Goal: Check status: Check status

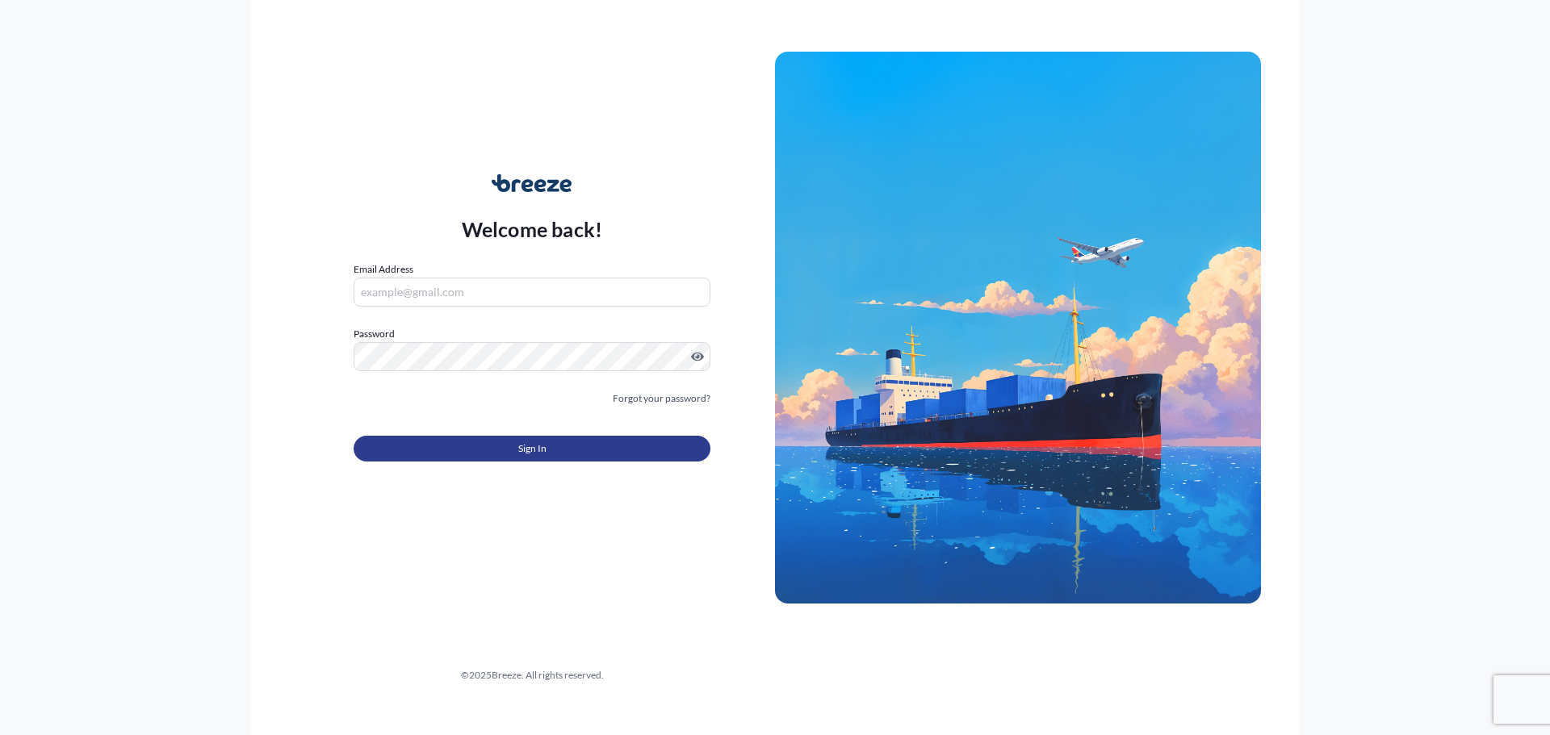
type input "[PERSON_NAME][EMAIL_ADDRESS][DOMAIN_NAME]"
click at [507, 447] on button "Sign In" at bounding box center [532, 449] width 357 height 26
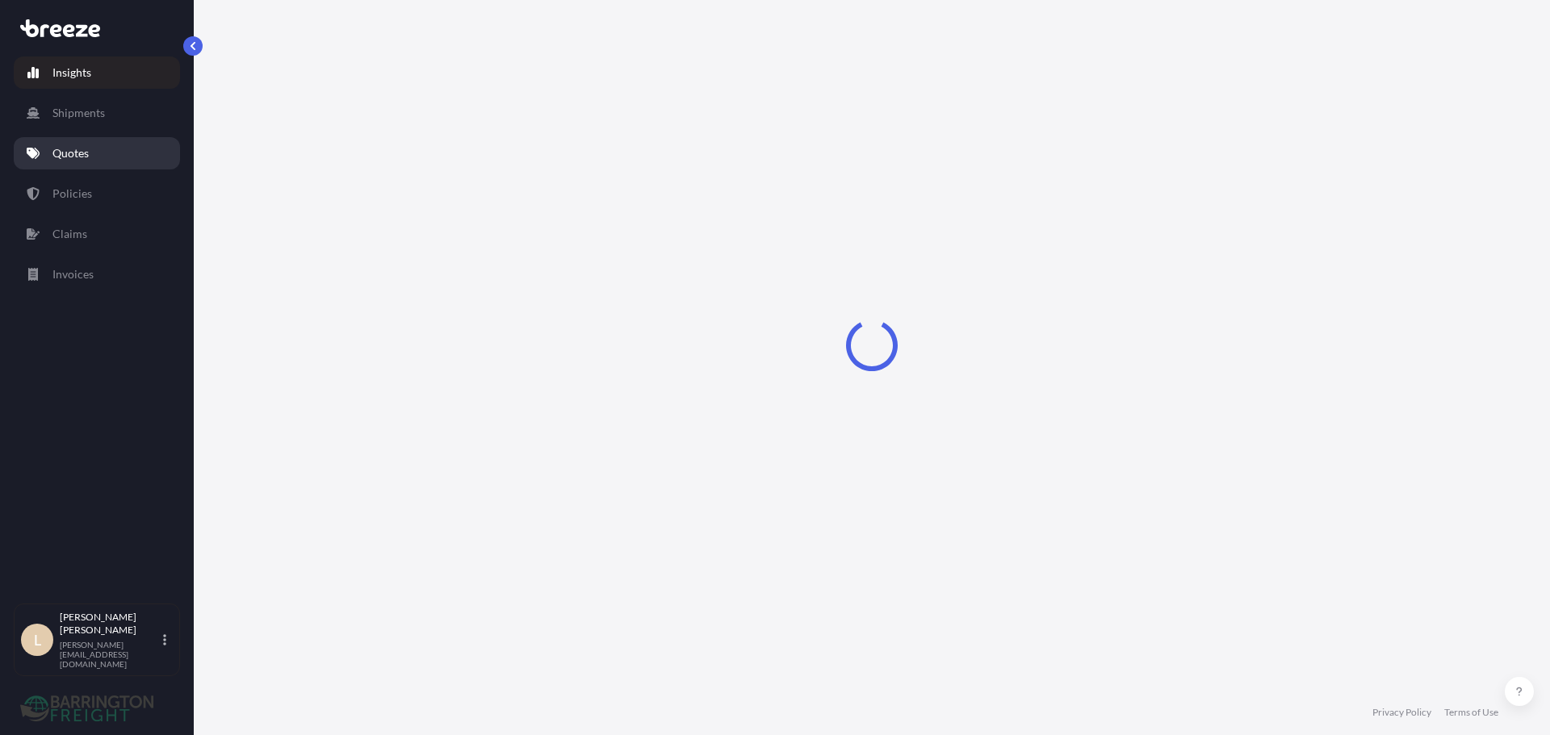
select select "2025"
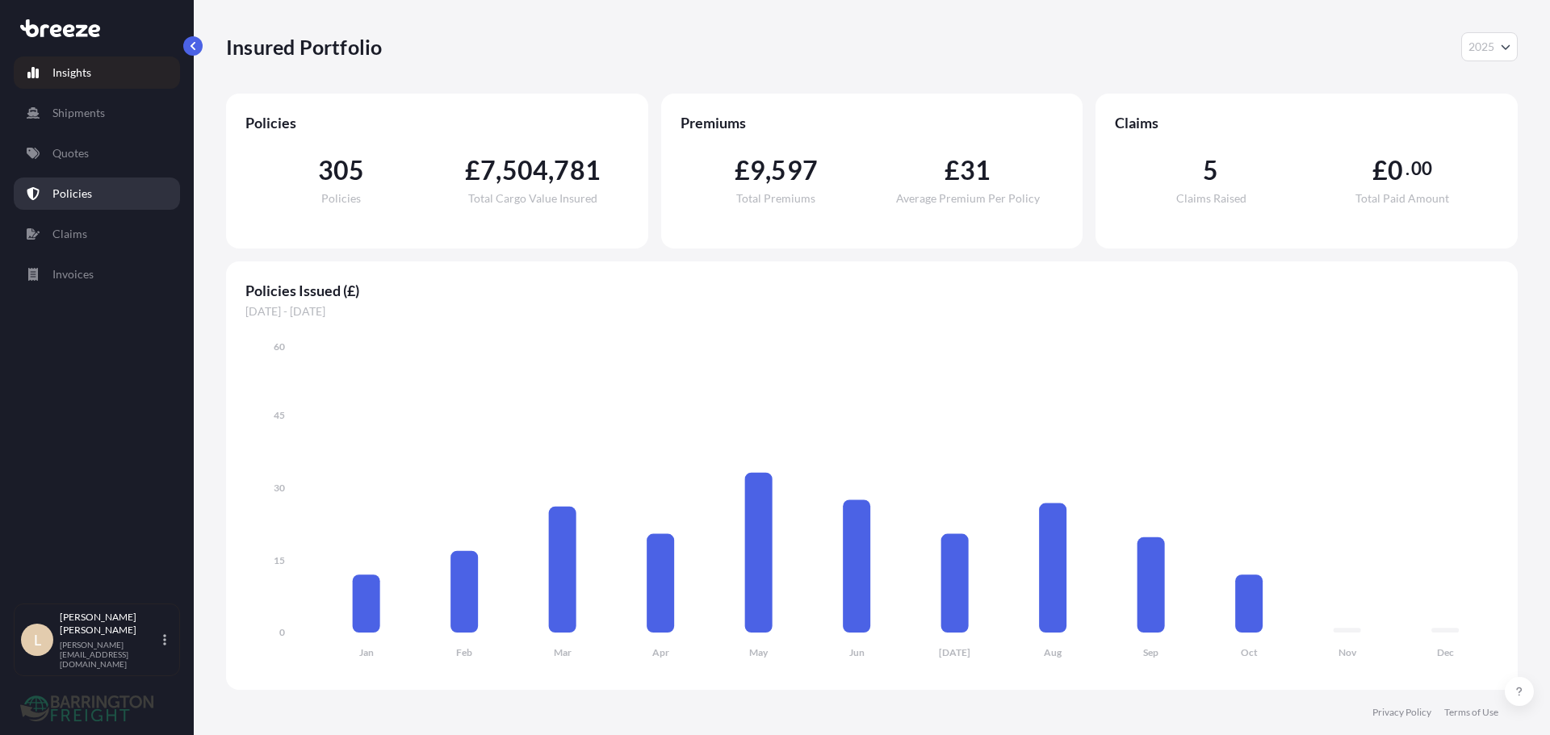
click at [86, 190] on p "Policies" at bounding box center [72, 194] width 40 height 16
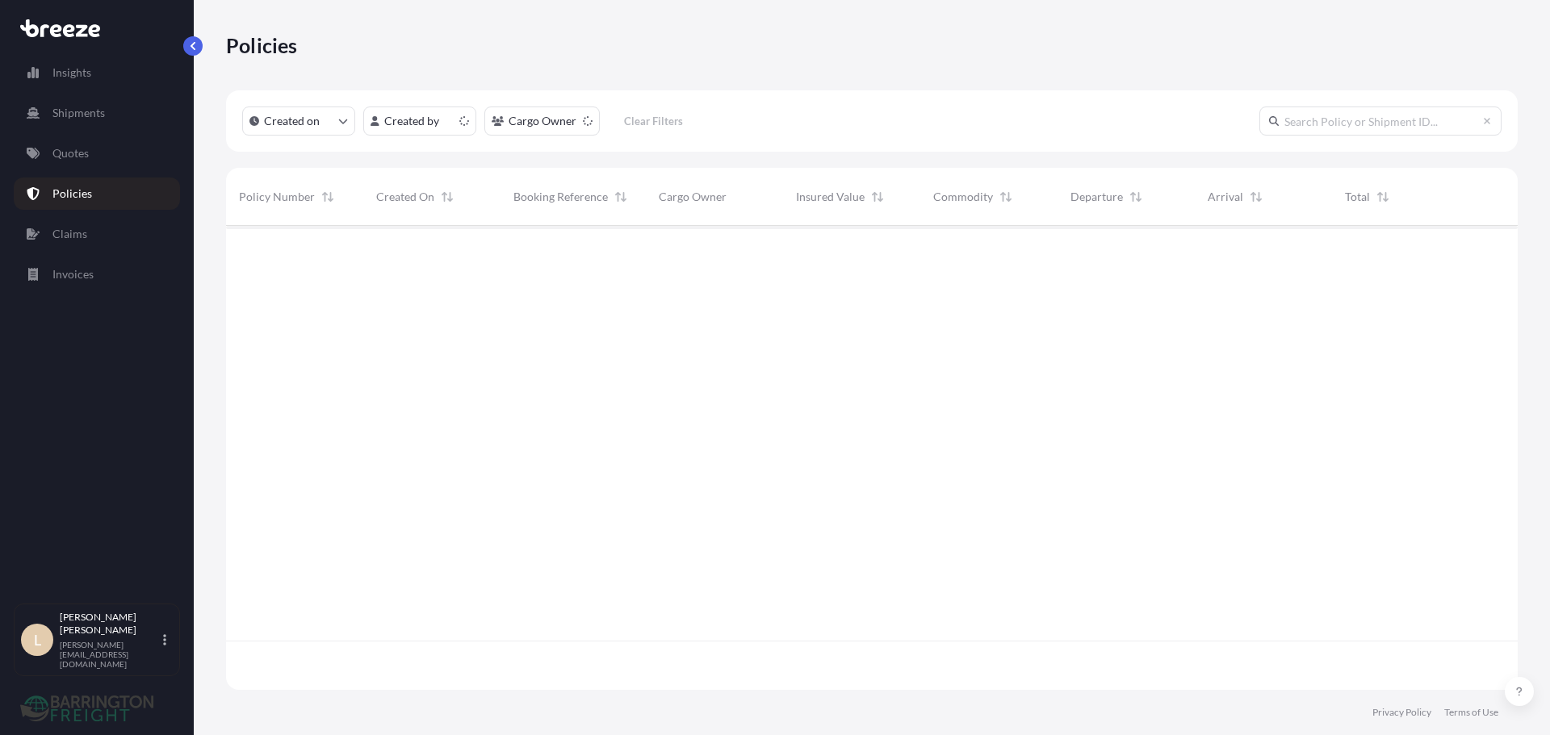
scroll to position [461, 1279]
click at [1389, 123] on input "text" at bounding box center [1380, 121] width 242 height 29
paste input "BRZ489648"
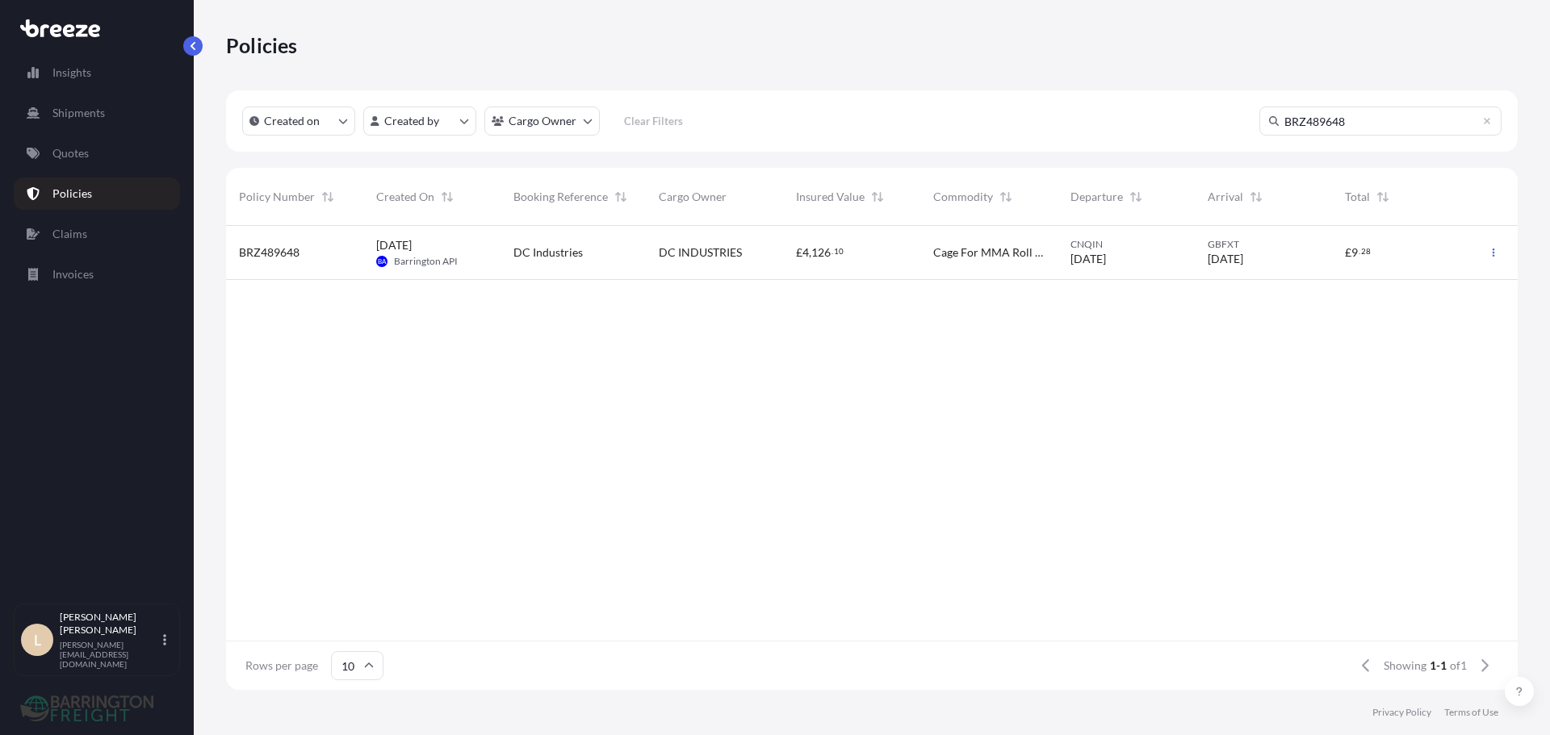
type input "BRZ489648"
click at [481, 257] on div "[DATE] [PERSON_NAME] API" at bounding box center [431, 252] width 111 height 31
